Goal: Information Seeking & Learning: Check status

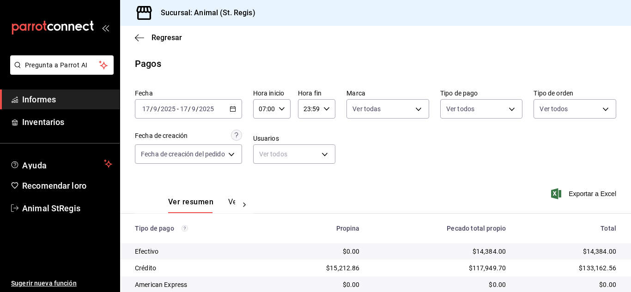
scroll to position [116, 0]
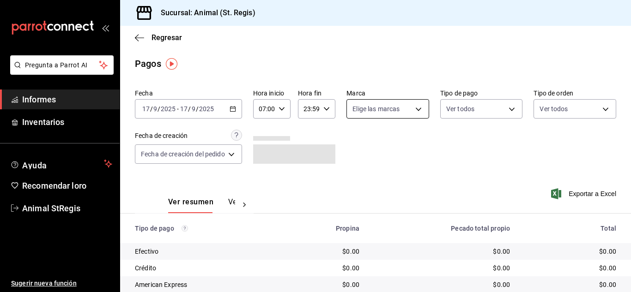
click at [392, 111] on body "Pregunta a Parrot AI Informes Inventarios Ayuda Recomendar loro Animal StRegis …" at bounding box center [315, 146] width 631 height 292
click at [357, 141] on input "checkbox" at bounding box center [356, 145] width 8 height 8
checkbox input "true"
type input "3f39fcdc-c8c4-4fff-883a-47b345d9391c"
checkbox input "true"
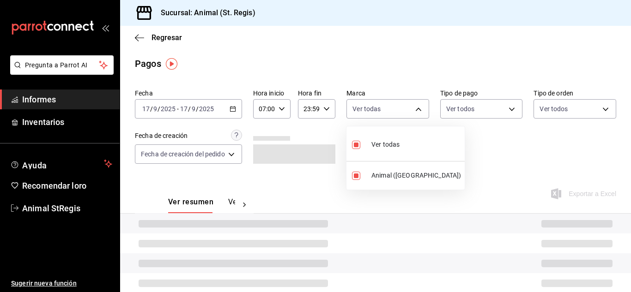
click at [503, 146] on div at bounding box center [315, 146] width 631 height 292
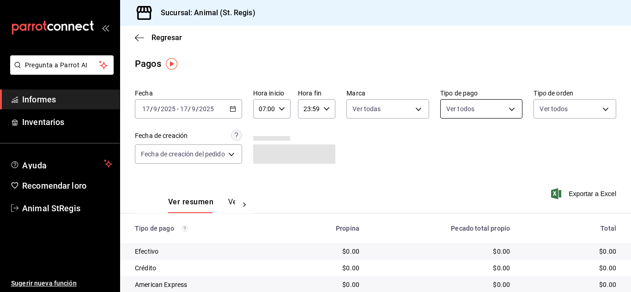
click at [490, 108] on body "Pregunta a Parrot AI Informes Inventarios Ayuda Recomendar loro Animal StRegis …" at bounding box center [315, 146] width 631 height 292
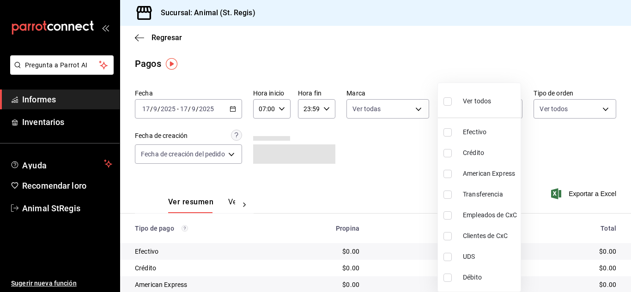
drag, startPoint x: 449, startPoint y: 102, endPoint x: 427, endPoint y: 78, distance: 32.4
click at [449, 102] on input "checkbox" at bounding box center [447, 101] width 8 height 8
checkbox input "true"
type input "5a0f3365-d715-4940-adc4-656debb7822a,fc07b02b-84a7-4dba-9bff-98bba82b1290,ff2b0…"
checkbox input "true"
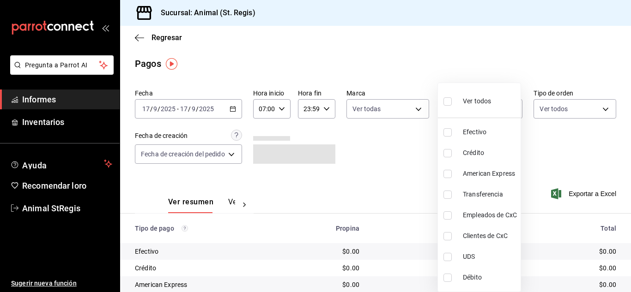
checkbox input "true"
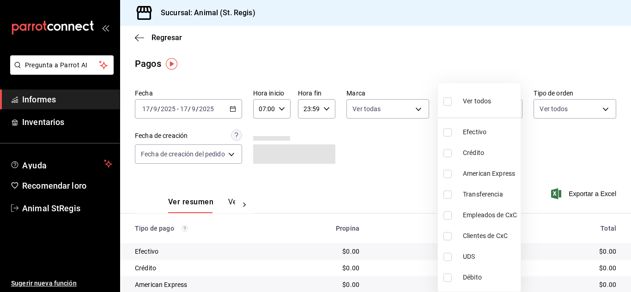
checkbox input "true"
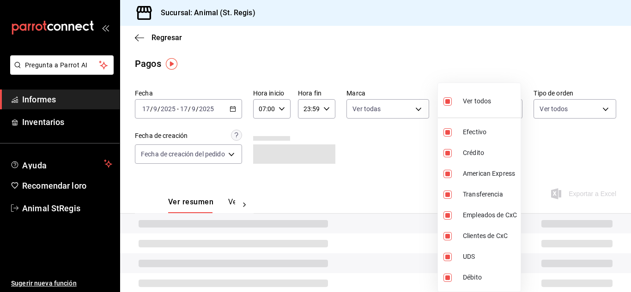
click at [423, 64] on div at bounding box center [315, 146] width 631 height 292
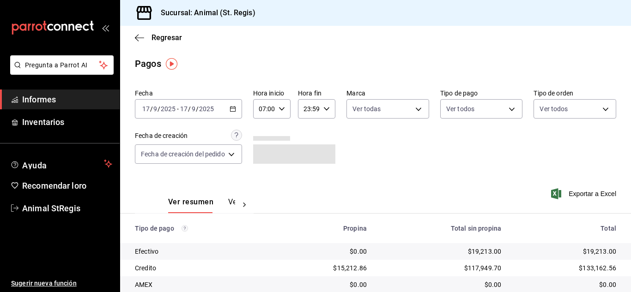
click at [423, 64] on div "Ver todos Efectivo Crédito American Express Transferencia Empleados de CxC Clie…" at bounding box center [315, 146] width 631 height 292
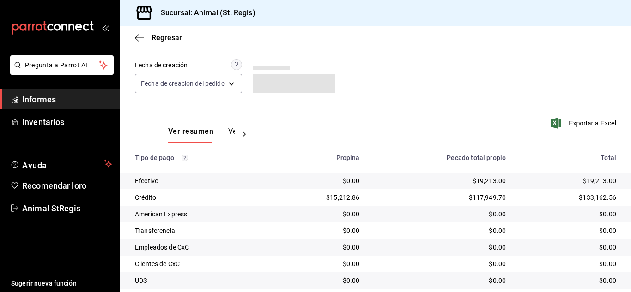
scroll to position [116, 0]
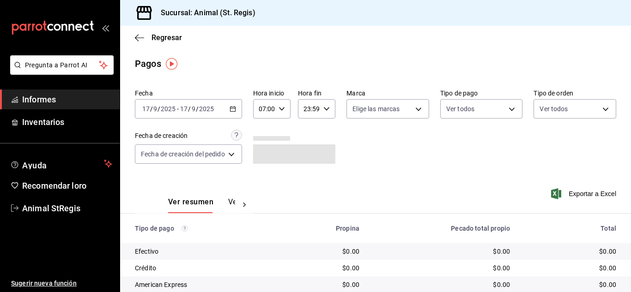
click at [233, 109] on icon "button" at bounding box center [233, 109] width 6 height 6
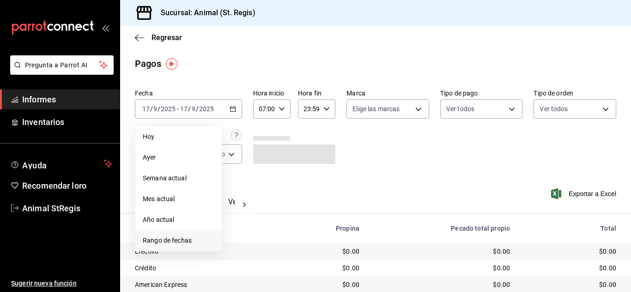
click at [194, 244] on span "Rango de fechas" at bounding box center [179, 241] width 72 height 10
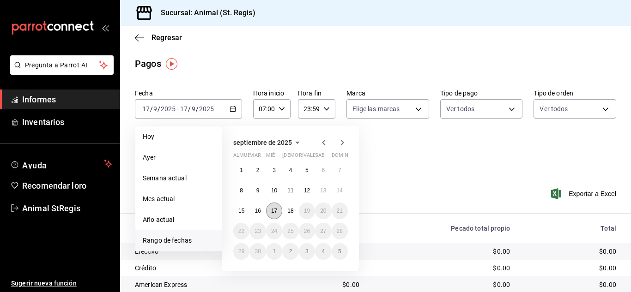
click at [273, 210] on font "17" at bounding box center [274, 211] width 6 height 6
click at [285, 210] on button "18" at bounding box center [290, 211] width 16 height 17
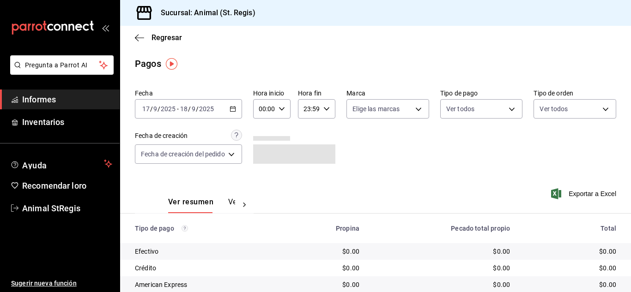
click at [261, 108] on input "00:00" at bounding box center [264, 109] width 22 height 18
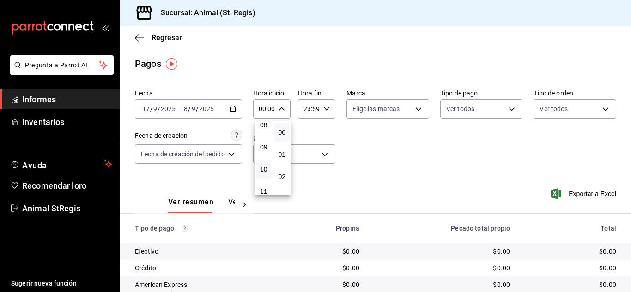
scroll to position [139, 0]
click at [267, 151] on font "07" at bounding box center [263, 149] width 7 height 7
type input "07:00"
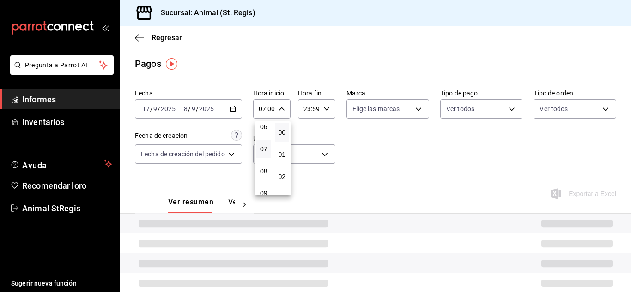
click at [342, 151] on div at bounding box center [315, 146] width 631 height 292
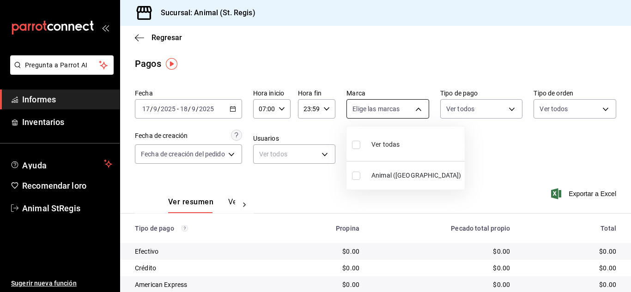
click at [363, 111] on body "Pregunta a Parrot AI Informes Inventarios Ayuda Recomendar loro Animal StRegis …" at bounding box center [315, 146] width 631 height 292
click at [358, 145] on input "checkbox" at bounding box center [356, 145] width 8 height 8
checkbox input "true"
type input "3f39fcdc-c8c4-4fff-883a-47b345d9391c"
checkbox input "true"
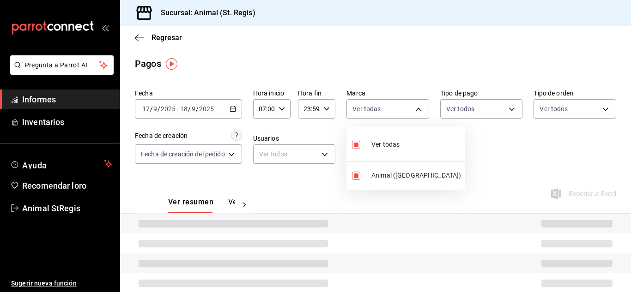
click at [497, 152] on div at bounding box center [315, 146] width 631 height 292
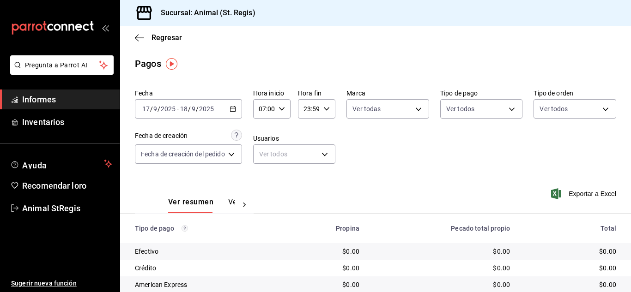
click at [435, 65] on div "Pagos" at bounding box center [375, 64] width 511 height 14
click at [473, 103] on body "Pregunta a Parrot AI Informes Inventarios Ayuda Recomendar loro Animal StRegis …" at bounding box center [315, 146] width 631 height 292
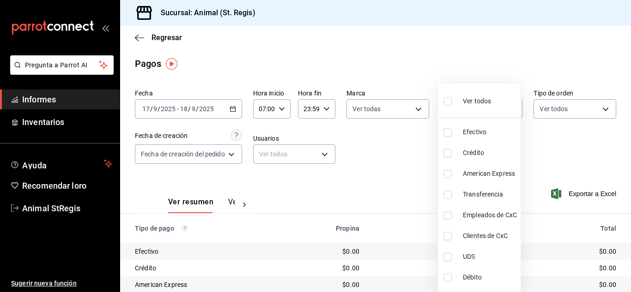
click at [449, 101] on input "checkbox" at bounding box center [447, 101] width 8 height 8
checkbox input "true"
type input "5a0f3365-d715-4940-adc4-656debb7822a,fc07b02b-84a7-4dba-9bff-98bba82b1290,ff2b0…"
checkbox input "true"
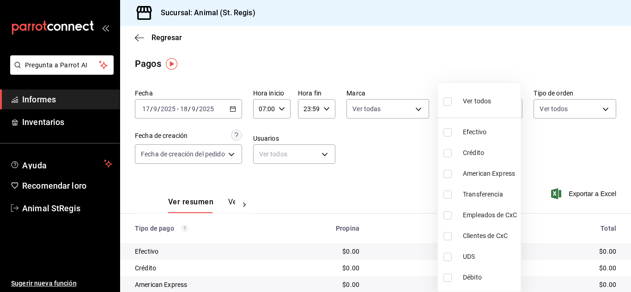
checkbox input "true"
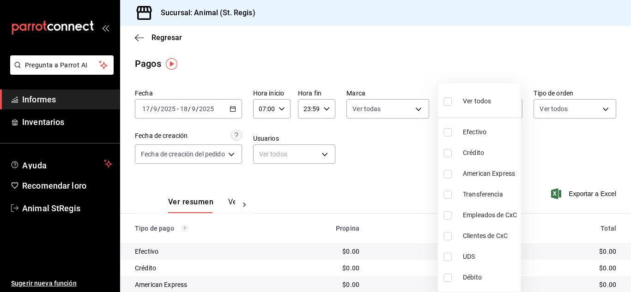
checkbox input "true"
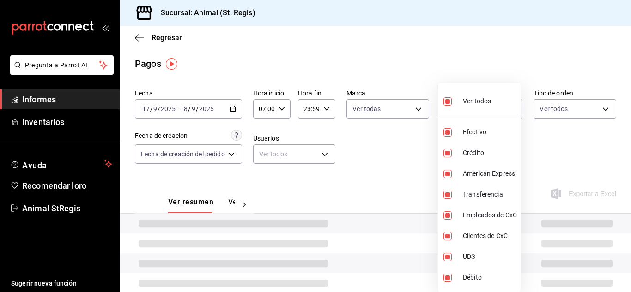
click at [383, 66] on div at bounding box center [315, 146] width 631 height 292
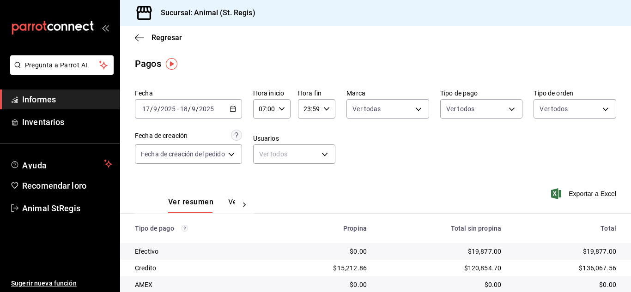
click at [383, 66] on div at bounding box center [315, 146] width 631 height 292
click at [383, 66] on div "Pagos" at bounding box center [375, 64] width 511 height 14
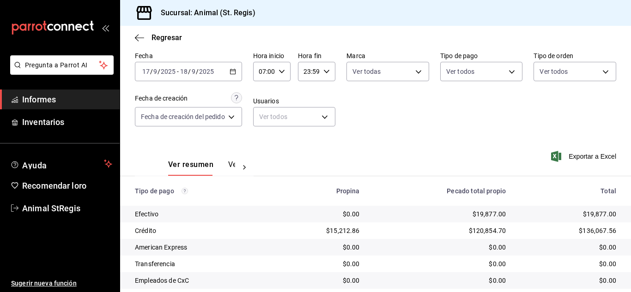
scroll to position [116, 0]
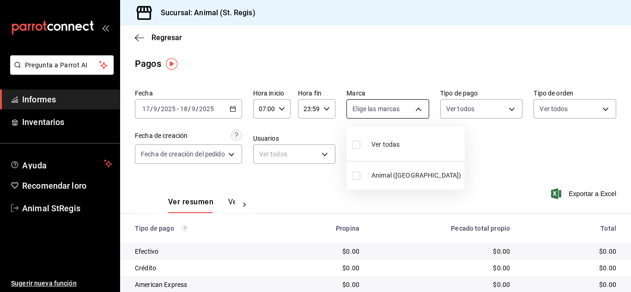
click at [376, 106] on body "Pregunta a Parrot AI Informes Inventarios Ayuda Recomendar loro Animal StRegis …" at bounding box center [315, 146] width 631 height 292
drag, startPoint x: 357, startPoint y: 144, endPoint x: 465, endPoint y: 147, distance: 108.1
click at [358, 144] on input "checkbox" at bounding box center [356, 145] width 8 height 8
checkbox input "true"
type input "3f39fcdc-c8c4-4fff-883a-47b345d9391c"
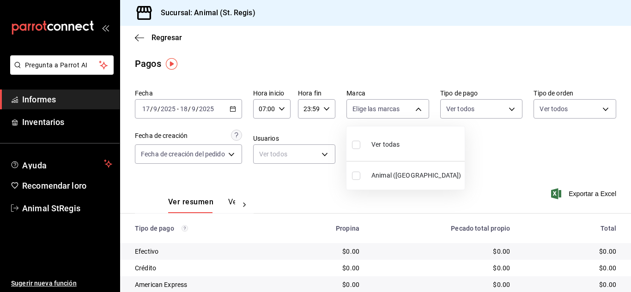
checkbox input "true"
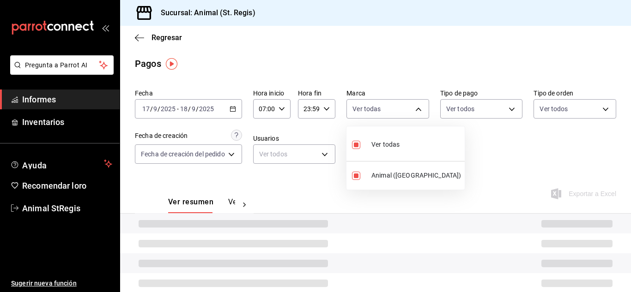
click at [465, 147] on div at bounding box center [315, 146] width 631 height 292
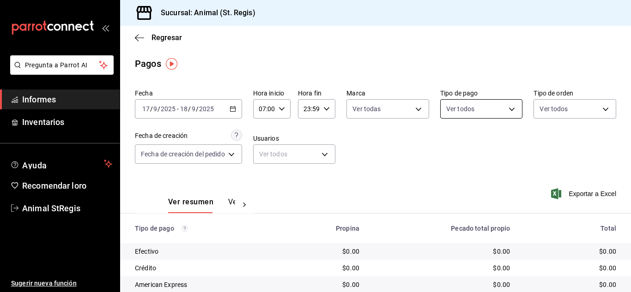
click at [461, 108] on body "Pregunta a Parrot AI Informes Inventarios Ayuda Recomendar loro Animal StRegis …" at bounding box center [315, 146] width 631 height 292
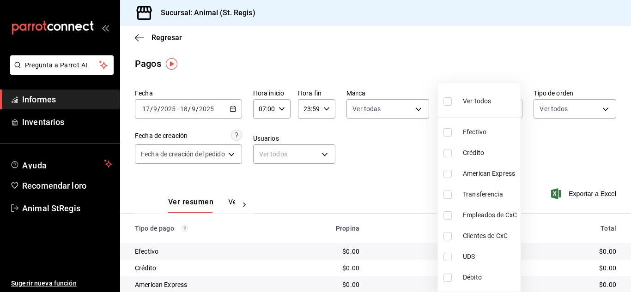
click at [447, 101] on input "checkbox" at bounding box center [447, 101] width 8 height 8
checkbox input "true"
type input "5a0f3365-d715-4940-adc4-656debb7822a,fc07b02b-84a7-4dba-9bff-98bba82b1290,ff2b0…"
checkbox input "true"
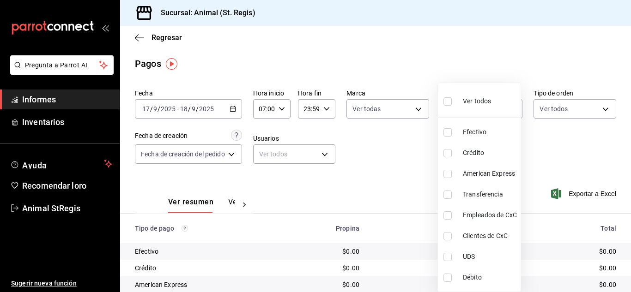
checkbox input "true"
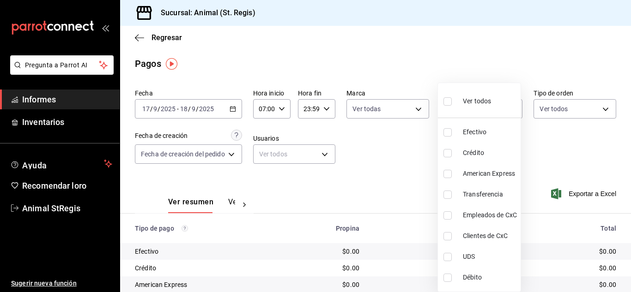
checkbox input "true"
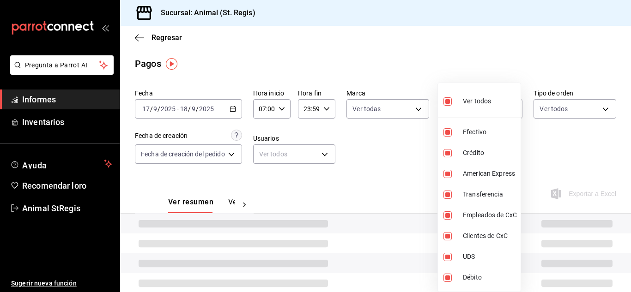
click at [417, 63] on div at bounding box center [315, 146] width 631 height 292
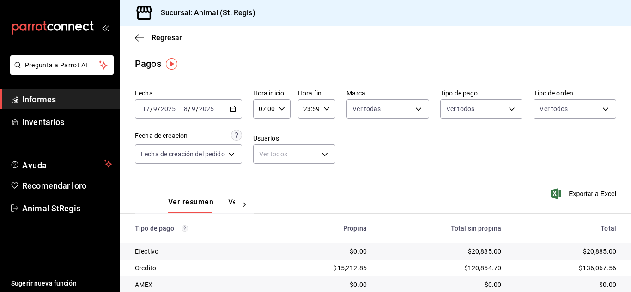
click at [438, 83] on div "Ver todos Efectivo Crédito American Express Transferencia Empleados de CxC Clie…" at bounding box center [315, 146] width 631 height 292
click at [435, 60] on div "Pagos" at bounding box center [375, 64] width 511 height 14
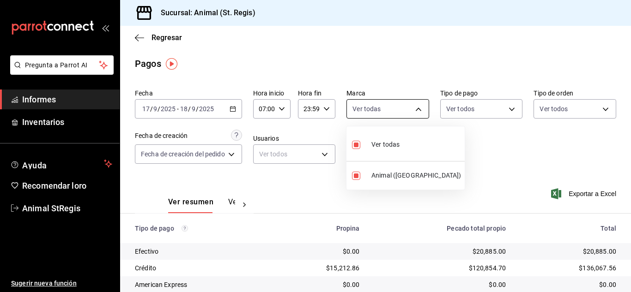
click at [388, 105] on body "Pregunta a Parrot AI Informes Inventarios Ayuda Recomendar loro Animal StRegis …" at bounding box center [315, 146] width 631 height 292
click at [499, 137] on div at bounding box center [315, 146] width 631 height 292
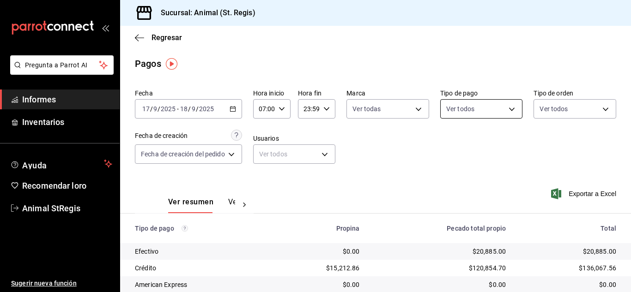
click at [468, 106] on body "Pregunta a Parrot AI Informes Inventarios Ayuda Recomendar loro Animal StRegis …" at bounding box center [315, 146] width 631 height 292
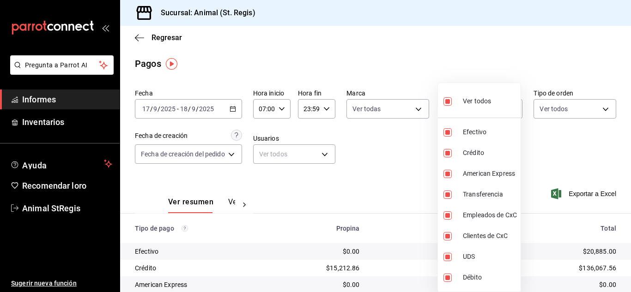
click at [450, 104] on input "checkbox" at bounding box center [447, 101] width 8 height 8
checkbox input "false"
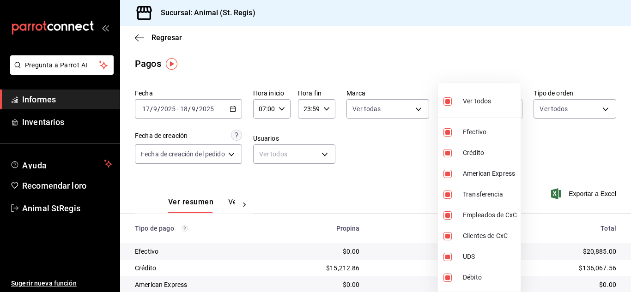
checkbox input "false"
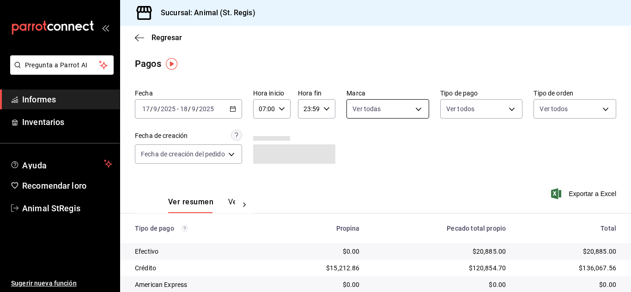
click at [384, 108] on body "Pregunta a Parrot AI Informes Inventarios Ayuda Recomendar loro Animal StRegis …" at bounding box center [315, 146] width 631 height 292
click at [357, 144] on input "checkbox" at bounding box center [356, 145] width 8 height 8
checkbox input "true"
type input "3f39fcdc-c8c4-4fff-883a-47b345d9391c"
checkbox input "true"
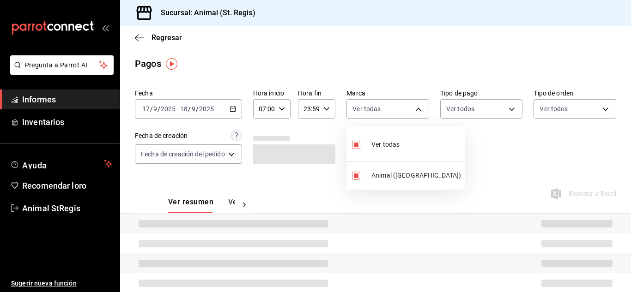
drag, startPoint x: 440, startPoint y: 140, endPoint x: 442, endPoint y: 121, distance: 18.5
click at [440, 140] on div at bounding box center [315, 146] width 631 height 292
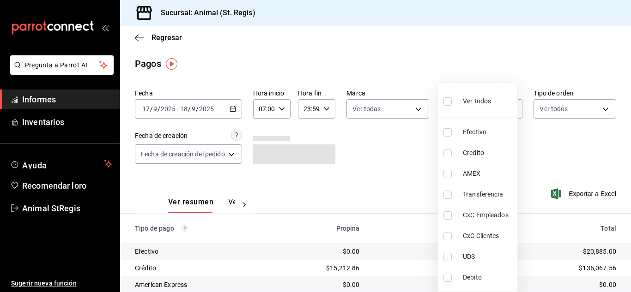
drag, startPoint x: 457, startPoint y: 101, endPoint x: 455, endPoint y: 106, distance: 5.0
click at [458, 103] on body "Pregunta a Parrot AI Informes Inventarios Ayuda Recomendar loro Animal StRegis …" at bounding box center [315, 146] width 631 height 292
click at [447, 102] on input "checkbox" at bounding box center [447, 101] width 8 height 8
checkbox input "true"
type input "5a0f3365-d715-4940-adc4-656debb7822a,fc07b02b-84a7-4dba-9bff-98bba82b1290,ff2b0…"
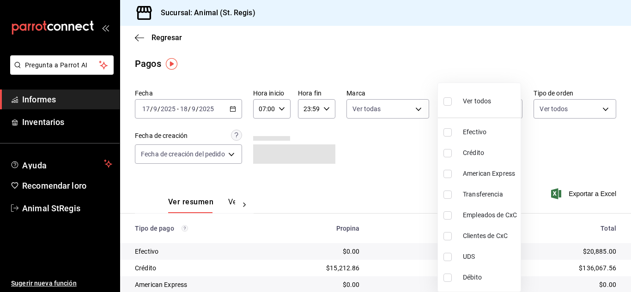
checkbox input "true"
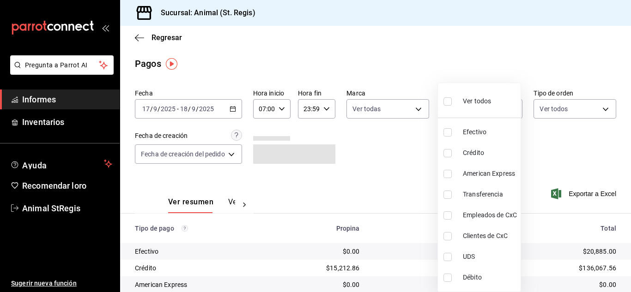
checkbox input "true"
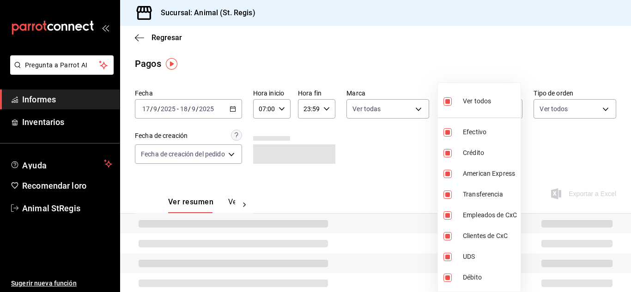
click at [432, 67] on div at bounding box center [315, 146] width 631 height 292
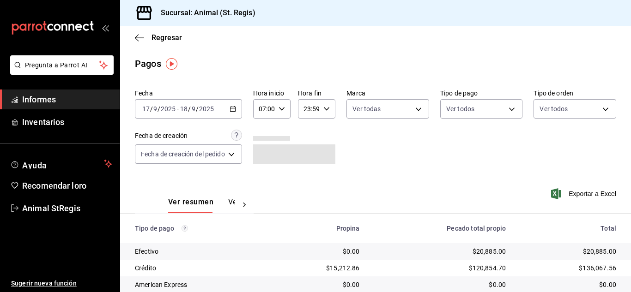
click at [432, 67] on div at bounding box center [315, 146] width 631 height 292
click at [445, 66] on div "Pagos" at bounding box center [375, 64] width 511 height 14
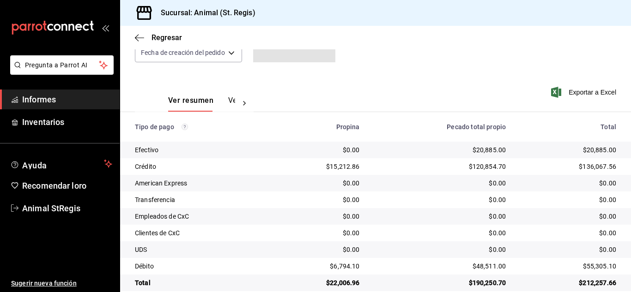
scroll to position [116, 0]
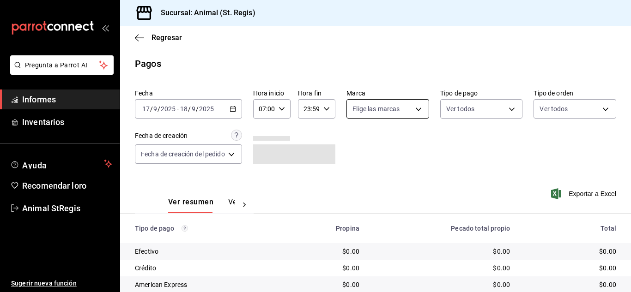
click at [371, 110] on body "Pregunta a Parrot AI Informes Inventarios Ayuda Recomendar loro Animal StRegis …" at bounding box center [315, 146] width 631 height 292
click at [355, 147] on input "checkbox" at bounding box center [356, 145] width 8 height 8
checkbox input "true"
type input "3f39fcdc-c8c4-4fff-883a-47b345d9391c"
checkbox input "true"
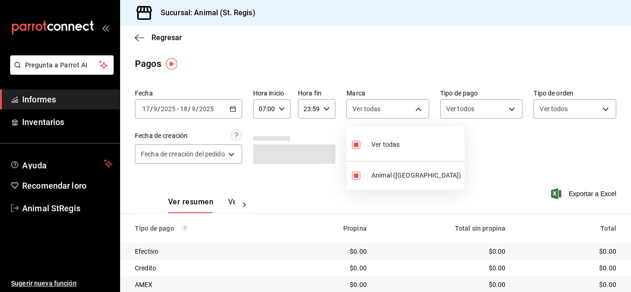
click at [354, 66] on div at bounding box center [315, 146] width 631 height 292
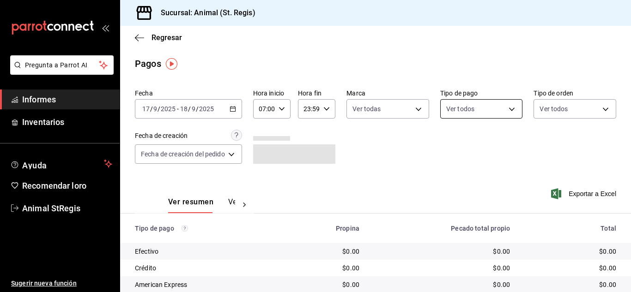
click at [471, 108] on body "Pregunta a Parrot AI Informes Inventarios Ayuda Recomendar loro Animal StRegis …" at bounding box center [315, 146] width 631 height 292
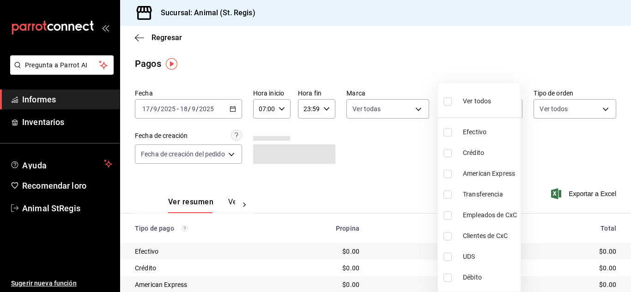
drag, startPoint x: 449, startPoint y: 104, endPoint x: 381, endPoint y: 50, distance: 86.8
click at [449, 103] on input "checkbox" at bounding box center [447, 101] width 8 height 8
checkbox input "true"
type input "5a0f3365-d715-4940-adc4-656debb7822a,fc07b02b-84a7-4dba-9bff-98bba82b1290,ff2b0…"
checkbox input "true"
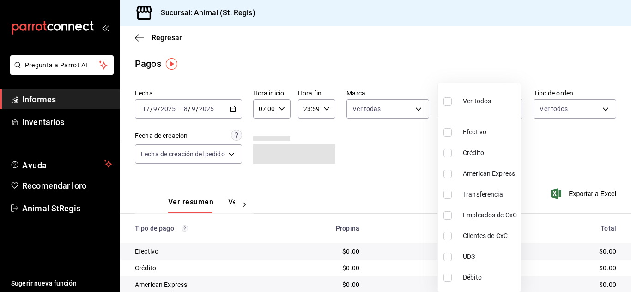
checkbox input "true"
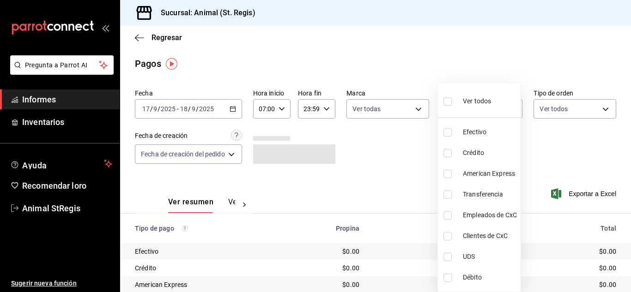
checkbox input "true"
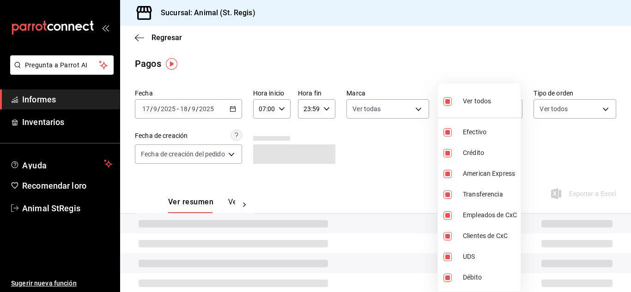
click at [380, 49] on div at bounding box center [315, 146] width 631 height 292
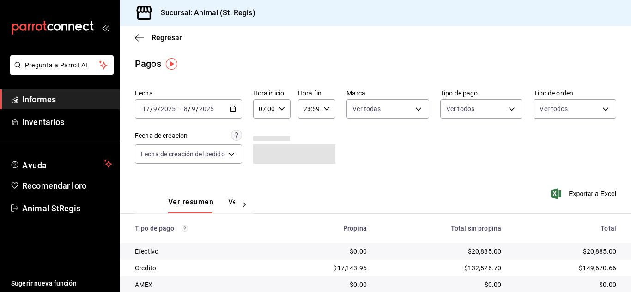
click at [401, 49] on div "Ver todos Efectivo Crédito American Express Transferencia Empleados de CxC Clie…" at bounding box center [315, 146] width 631 height 292
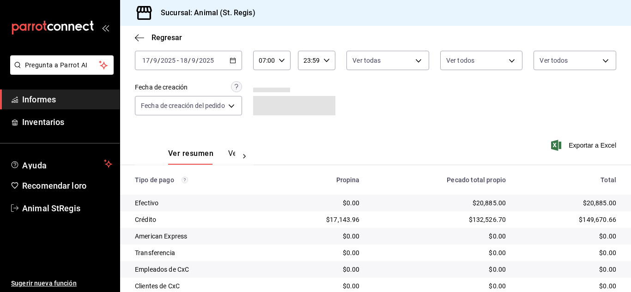
scroll to position [116, 0]
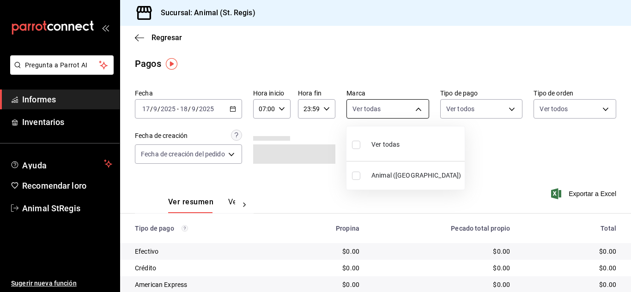
click at [375, 107] on body "Pregunta a Parrot AI Informes Inventarios Ayuda Recomendar loro Animal StRegis …" at bounding box center [315, 146] width 631 height 292
click at [353, 145] on input "checkbox" at bounding box center [356, 145] width 8 height 8
checkbox input "true"
type input "3f39fcdc-c8c4-4fff-883a-47b345d9391c"
checkbox input "true"
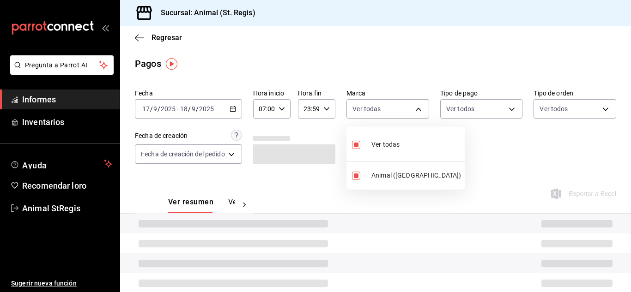
click at [472, 144] on div at bounding box center [315, 146] width 631 height 292
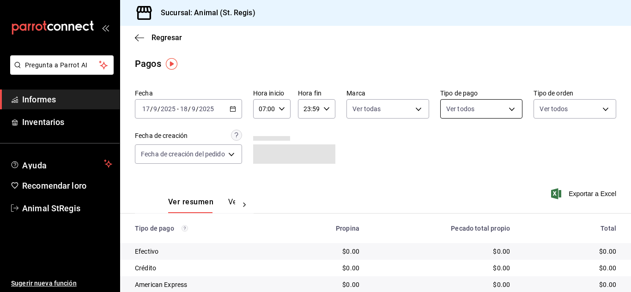
click at [470, 113] on body "Pregunta a Parrot AI Informes Inventarios Ayuda Recomendar loro Animal StRegis …" at bounding box center [315, 146] width 631 height 292
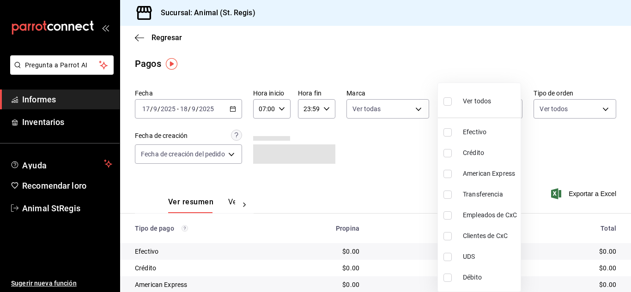
click at [449, 103] on input "checkbox" at bounding box center [447, 101] width 8 height 8
checkbox input "true"
type input "5a0f3365-d715-4940-adc4-656debb7822a,fc07b02b-84a7-4dba-9bff-98bba82b1290,ff2b0…"
checkbox input "true"
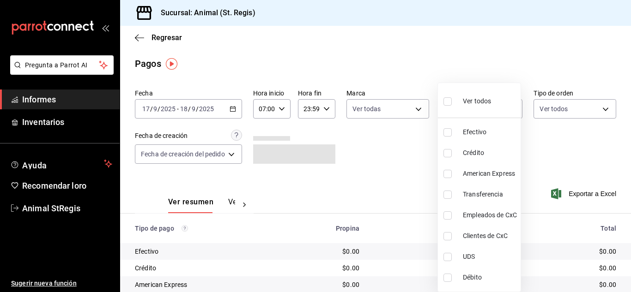
checkbox input "true"
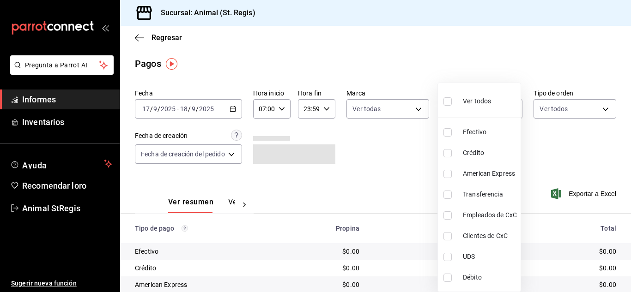
checkbox input "true"
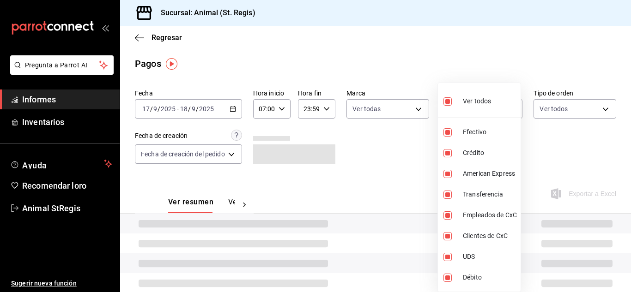
click at [402, 41] on div at bounding box center [315, 146] width 631 height 292
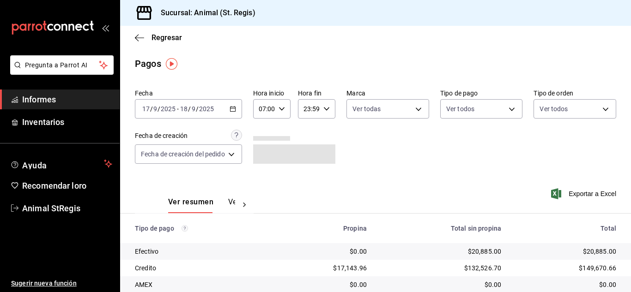
click at [402, 41] on div at bounding box center [315, 146] width 631 height 292
click at [402, 41] on div "Ver todos Efectivo Crédito American Express Transferencia Empleados de CxC Clie…" at bounding box center [315, 146] width 631 height 292
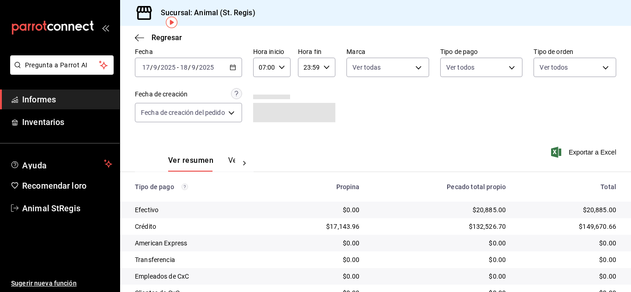
scroll to position [116, 0]
